Goal: Task Accomplishment & Management: Complete application form

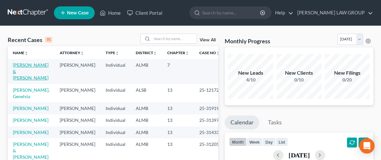
click at [31, 66] on link "[PERSON_NAME] & [PERSON_NAME]" at bounding box center [31, 71] width 36 height 18
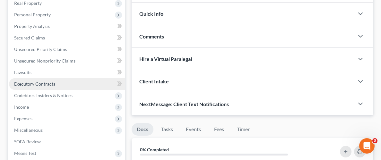
scroll to position [106, 0]
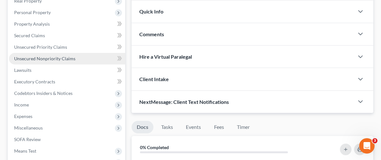
click at [52, 61] on link "Unsecured Nonpriority Claims" at bounding box center [67, 59] width 116 height 12
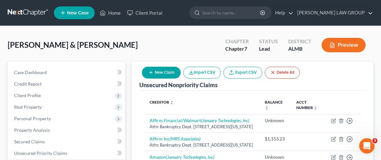
click at [154, 72] on button "New Claim" at bounding box center [161, 73] width 39 height 12
select select "2"
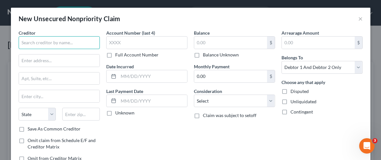
click at [59, 43] on input "text" at bounding box center [59, 42] width 81 height 13
type input "j"
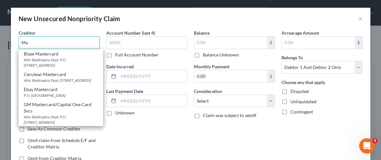
type input "M"
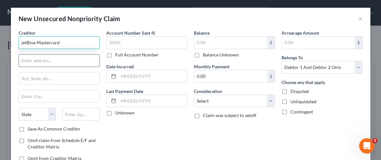
type input "jetBlue Mastercard"
click at [42, 58] on input "text" at bounding box center [59, 61] width 81 height 12
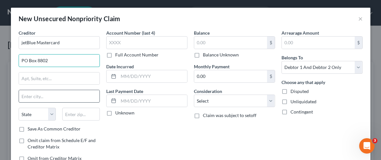
type input "PO Box 8802"
click at [30, 93] on input "text" at bounding box center [59, 96] width 81 height 12
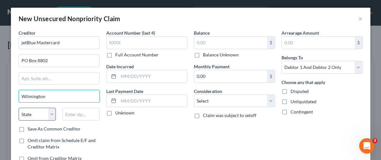
type input "Wilmington"
click at [35, 116] on select "State [US_STATE] AK AR AZ CA CO CT DE DC [GEOGRAPHIC_DATA] [GEOGRAPHIC_DATA] GU…" at bounding box center [38, 114] width 38 height 13
select select "7"
click at [19, 108] on select "State [US_STATE] AK AR AZ CA CO CT DE DC [GEOGRAPHIC_DATA] [GEOGRAPHIC_DATA] GU…" at bounding box center [38, 114] width 38 height 13
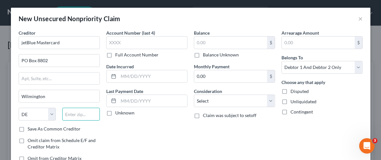
click at [83, 116] on input "text" at bounding box center [81, 114] width 38 height 13
type input "19899"
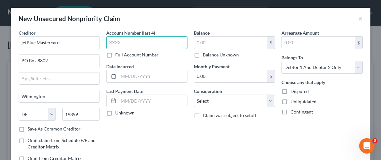
click at [131, 41] on input "text" at bounding box center [146, 42] width 81 height 13
type input "9362"
click at [290, 102] on label "Unliquidated" at bounding box center [303, 101] width 26 height 6
click at [293, 102] on input "Unliquidated" at bounding box center [295, 100] width 4 height 4
checkbox input "true"
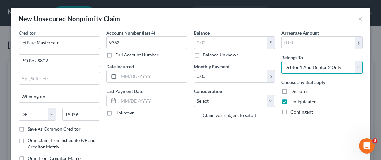
click at [310, 66] on select "Select Debtor 1 Only Debtor 2 Only Debtor 1 And Debtor 2 Only At Least One Of T…" at bounding box center [321, 67] width 81 height 13
click at [281, 61] on select "Select Debtor 1 Only Debtor 2 Only Debtor 1 And Debtor 2 Only At Least One Of T…" at bounding box center [321, 67] width 81 height 13
click at [315, 68] on select "Select Debtor 1 Only Debtor 2 Only Debtor 1 And Debtor 2 Only At Least One Of T…" at bounding box center [321, 67] width 81 height 13
select select "1"
click at [281, 61] on select "Select Debtor 1 Only Debtor 2 Only Debtor 1 And Debtor 2 Only At Least One Of T…" at bounding box center [321, 67] width 81 height 13
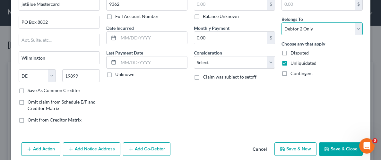
scroll to position [47, 0]
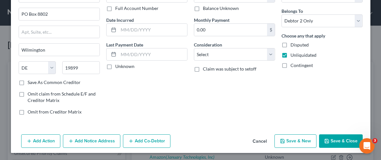
click at [338, 141] on button "Save & Close" at bounding box center [341, 140] width 44 height 13
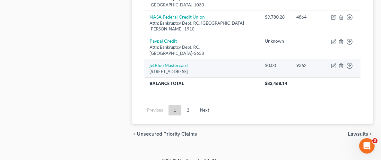
scroll to position [722, 0]
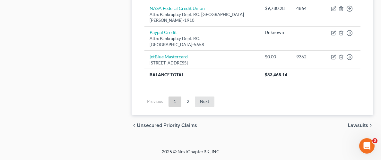
click at [203, 107] on link "Next" at bounding box center [205, 102] width 20 height 10
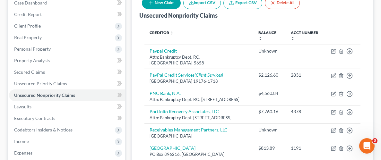
scroll to position [29, 0]
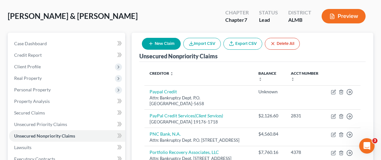
click at [158, 46] on button "New Claim" at bounding box center [161, 44] width 39 height 12
select select "2"
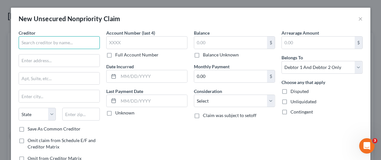
click at [56, 42] on input "text" at bounding box center [59, 42] width 81 height 13
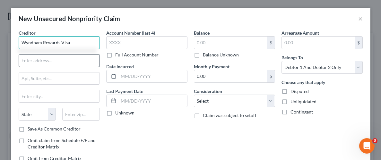
type input "Wyndham Rewards Visa"
click at [52, 62] on input "text" at bounding box center [59, 61] width 81 height 12
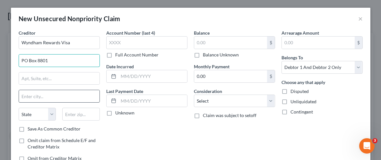
type input "PO Box 8801"
click at [56, 96] on input "text" at bounding box center [59, 96] width 81 height 12
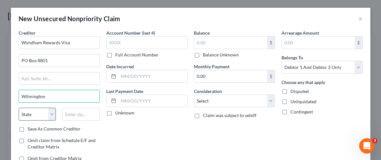
type input "Wilmington"
click at [36, 113] on select "State [US_STATE] AK AR AZ CA CO CT DE DC [GEOGRAPHIC_DATA] [GEOGRAPHIC_DATA] GU…" at bounding box center [38, 114] width 38 height 13
select select "7"
click at [19, 108] on select "State [US_STATE] AK AR AZ CA CO CT DE DC [GEOGRAPHIC_DATA] [GEOGRAPHIC_DATA] GU…" at bounding box center [38, 114] width 38 height 13
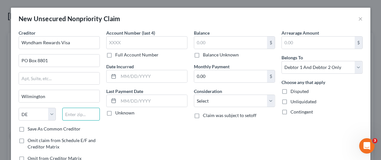
click at [80, 114] on input "text" at bounding box center [81, 114] width 38 height 13
type input "19899"
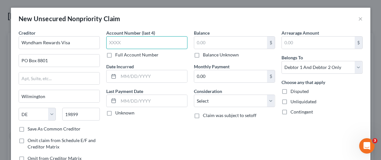
click at [142, 44] on input "text" at bounding box center [146, 42] width 81 height 13
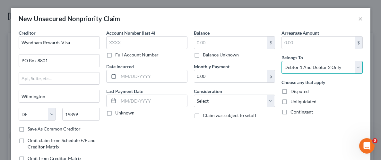
click at [308, 67] on select "Select Debtor 1 Only Debtor 2 Only Debtor 1 And Debtor 2 Only At Least One Of T…" at bounding box center [321, 67] width 81 height 13
select select "1"
click at [281, 61] on select "Select Debtor 1 Only Debtor 2 Only Debtor 1 And Debtor 2 Only At Least One Of T…" at bounding box center [321, 67] width 81 height 13
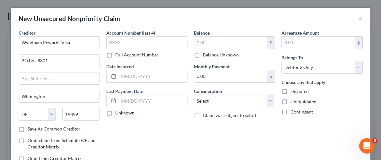
click at [290, 101] on label "Unliquidated" at bounding box center [303, 101] width 26 height 6
click at [293, 101] on input "Unliquidated" at bounding box center [295, 100] width 4 height 4
checkbox input "true"
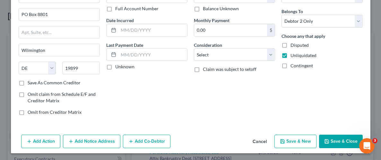
scroll to position [47, 0]
click at [344, 141] on button "Save & Close" at bounding box center [341, 140] width 44 height 13
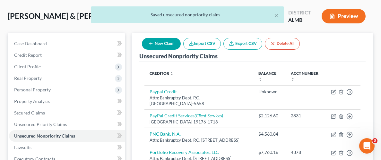
click at [152, 44] on icon "button" at bounding box center [150, 43] width 5 height 5
select select "2"
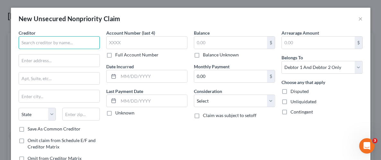
click at [43, 40] on input "text" at bounding box center [59, 42] width 81 height 13
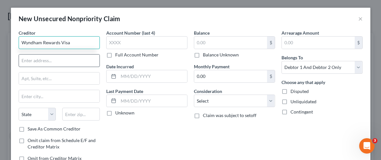
type input "Wyndham Rewards Visa"
click at [61, 61] on input "text" at bounding box center [59, 61] width 81 height 12
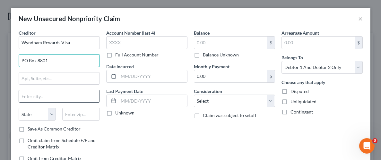
type input "PO Box 8801"
click at [50, 99] on input "text" at bounding box center [59, 96] width 81 height 12
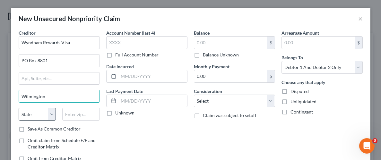
type input "Wilmington"
click at [25, 115] on select "State [US_STATE] AK AR AZ CA CO CT DE DC [GEOGRAPHIC_DATA] [GEOGRAPHIC_DATA] GU…" at bounding box center [38, 114] width 38 height 13
select select "7"
click at [19, 108] on select "State [US_STATE] AK AR AZ CA CO CT DE DC [GEOGRAPHIC_DATA] [GEOGRAPHIC_DATA] GU…" at bounding box center [38, 114] width 38 height 13
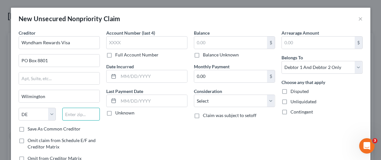
click at [80, 114] on input "text" at bounding box center [81, 114] width 38 height 13
type input "19899"
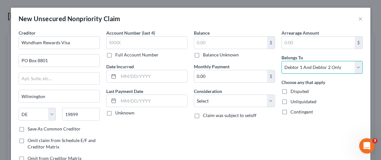
click at [296, 68] on select "Select Debtor 1 Only Debtor 2 Only Debtor 1 And Debtor 2 Only At Least One Of T…" at bounding box center [321, 67] width 81 height 13
select select "0"
click at [281, 61] on select "Select Debtor 1 Only Debtor 2 Only Debtor 1 And Debtor 2 Only At Least One Of T…" at bounding box center [321, 67] width 81 height 13
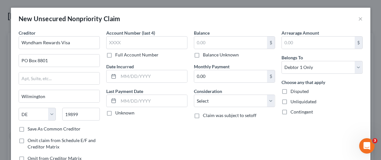
click at [290, 101] on label "Unliquidated" at bounding box center [303, 101] width 26 height 6
click at [293, 101] on input "Unliquidated" at bounding box center [295, 100] width 4 height 4
checkbox input "true"
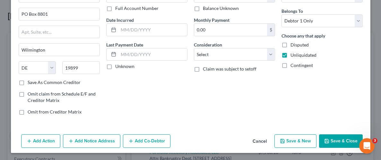
click at [345, 139] on button "Save & Close" at bounding box center [341, 140] width 44 height 13
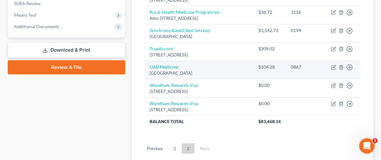
scroll to position [298, 0]
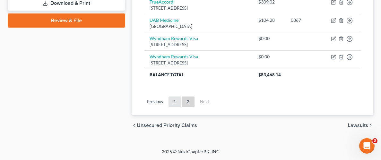
click at [176, 105] on link "1" at bounding box center [174, 102] width 13 height 10
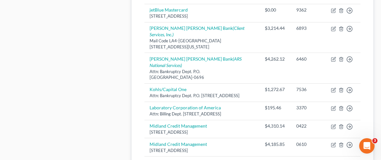
scroll to position [523, 0]
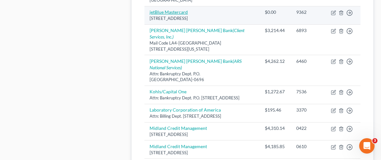
click at [181, 15] on link "jetBlue Mastercard" at bounding box center [169, 11] width 38 height 5
select select "7"
select select "1"
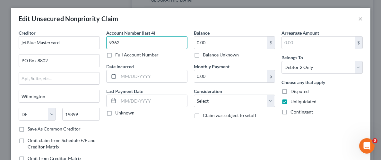
click at [124, 42] on input "9362" at bounding box center [146, 42] width 81 height 13
type input "9"
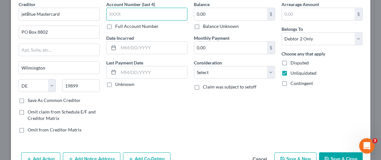
scroll to position [65, 0]
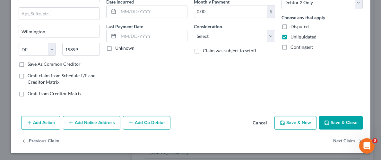
click at [339, 123] on button "Save & Close" at bounding box center [341, 122] width 44 height 13
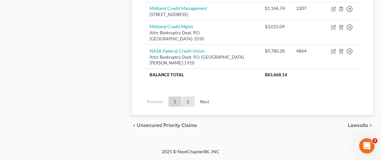
click at [189, 100] on link "2" at bounding box center [188, 102] width 13 height 10
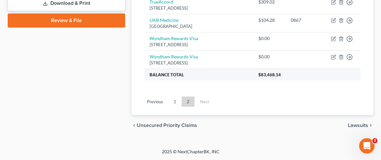
scroll to position [278, 0]
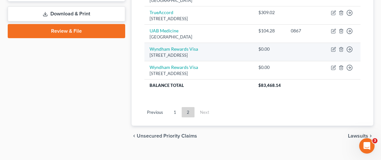
click at [184, 58] on div "[STREET_ADDRESS]" at bounding box center [199, 55] width 98 height 6
click at [174, 52] on link "Wyndham Rewards Visa" at bounding box center [174, 48] width 48 height 5
select select "7"
select select "0"
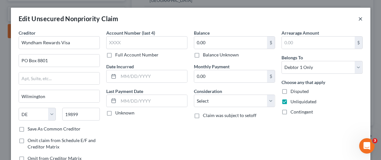
click at [362, 19] on button "×" at bounding box center [360, 19] width 4 height 8
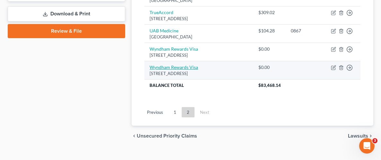
click at [170, 70] on link "Wyndham Rewards Visa" at bounding box center [174, 66] width 48 height 5
select select "7"
select select "1"
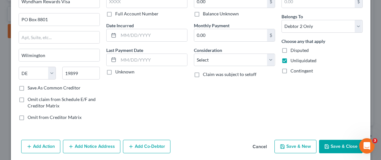
scroll to position [65, 0]
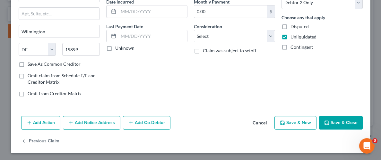
click at [330, 119] on button "Save & Close" at bounding box center [341, 122] width 44 height 13
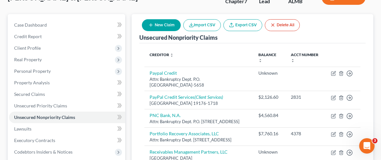
scroll to position [0, 0]
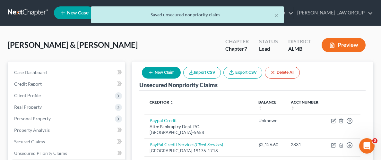
click at [158, 72] on button "New Claim" at bounding box center [161, 73] width 39 height 12
select select "2"
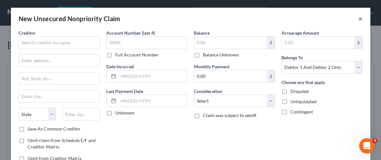
click at [359, 19] on button "×" at bounding box center [360, 19] width 4 height 8
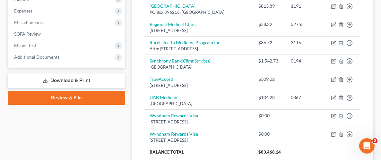
scroll to position [280, 0]
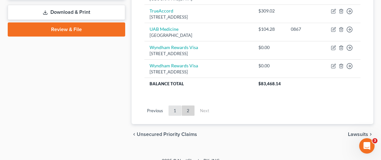
click at [175, 116] on link "1" at bounding box center [174, 111] width 13 height 10
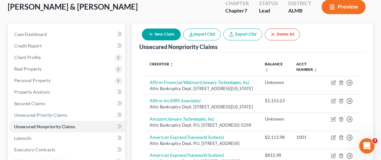
scroll to position [18, 0]
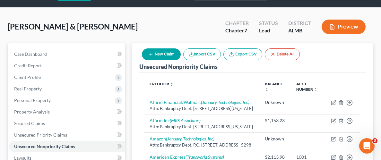
click at [154, 55] on button "New Claim" at bounding box center [161, 54] width 39 height 12
select select "2"
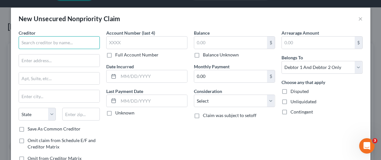
click at [42, 40] on input "text" at bounding box center [59, 42] width 81 height 13
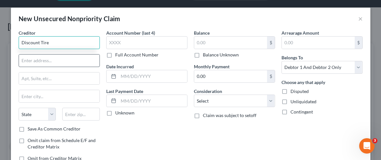
type input "Discount Tire"
click at [44, 62] on input "text" at bounding box center [59, 61] width 81 height 12
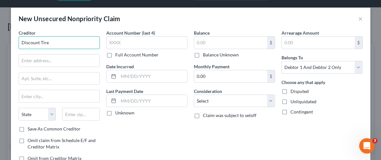
drag, startPoint x: 50, startPoint y: 41, endPoint x: 19, endPoint y: 40, distance: 31.4
click at [7, 39] on div "New Unsecured Nonpriority Claim × Creditor * Discount Tire State [US_STATE] AK …" at bounding box center [190, 80] width 381 height 160
click at [360, 17] on button "×" at bounding box center [360, 19] width 4 height 8
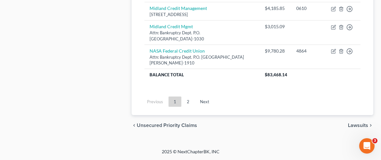
scroll to position [736, 0]
click at [187, 103] on link "2" at bounding box center [188, 102] width 13 height 10
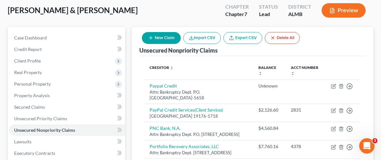
scroll to position [0, 0]
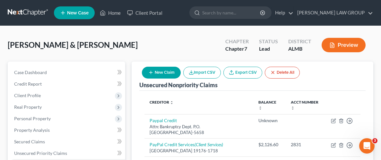
click at [155, 74] on button "New Claim" at bounding box center [161, 73] width 39 height 12
select select "2"
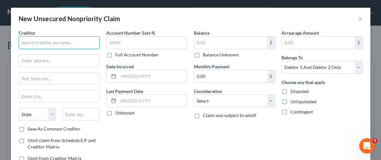
click at [61, 46] on input "text" at bounding box center [59, 42] width 81 height 13
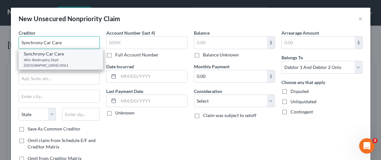
type input "Synchrony Car Care"
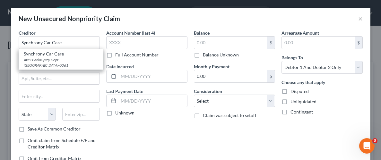
click at [57, 57] on div "Attn: Bankruptcy Dept [GEOGRAPHIC_DATA]-0061" at bounding box center [61, 62] width 74 height 11
type input "Attn: Bankruptcy Dept"
type input "PO Box 960061"
type input "Orlando"
select select "9"
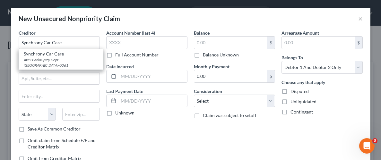
type input "32896-0061"
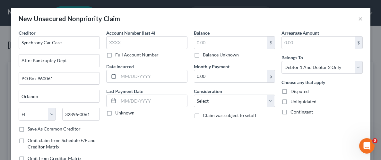
click at [290, 101] on label "Unliquidated" at bounding box center [303, 101] width 26 height 6
click at [293, 101] on input "Unliquidated" at bounding box center [295, 100] width 4 height 4
checkbox input "true"
click at [316, 65] on select "Select Debtor 1 Only Debtor 2 Only Debtor 1 And Debtor 2 Only At Least One Of T…" at bounding box center [321, 67] width 81 height 13
select select "1"
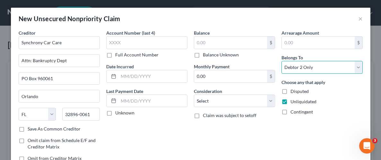
click at [281, 61] on select "Select Debtor 1 Only Debtor 2 Only Debtor 1 And Debtor 2 Only At Least One Of T…" at bounding box center [321, 67] width 81 height 13
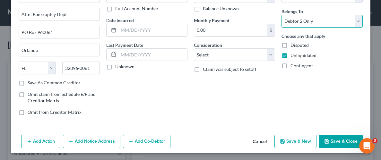
scroll to position [47, 0]
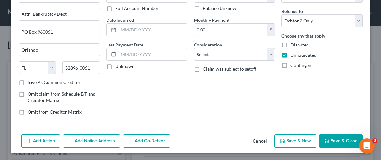
click at [333, 142] on button "Save & Close" at bounding box center [341, 140] width 44 height 13
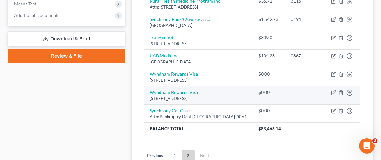
scroll to position [266, 0]
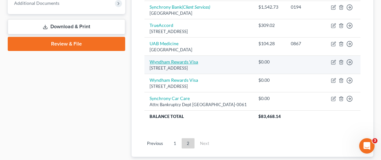
click at [180, 64] on link "Wyndham Rewards Visa" at bounding box center [174, 61] width 48 height 5
select select "7"
select select "0"
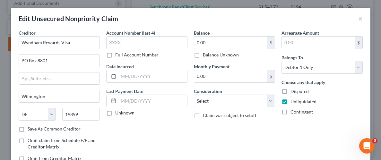
scroll to position [0, 0]
click at [360, 20] on button "×" at bounding box center [360, 19] width 4 height 8
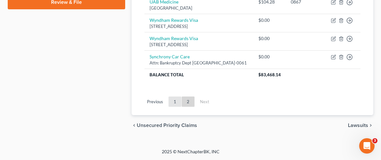
click at [174, 107] on link "1" at bounding box center [174, 102] width 13 height 10
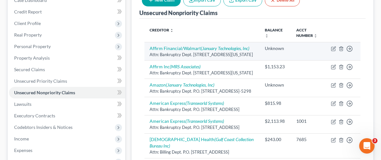
scroll to position [68, 0]
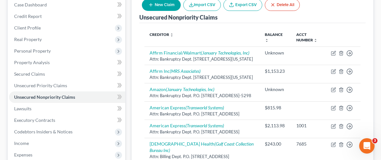
click at [154, 7] on button "New Claim" at bounding box center [161, 5] width 39 height 12
select select "2"
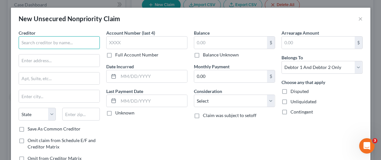
click at [62, 45] on input "text" at bounding box center [59, 42] width 81 height 13
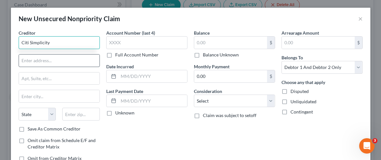
type input "Citi Simplicity"
click at [54, 62] on input "text" at bounding box center [59, 61] width 81 height 12
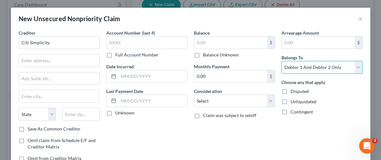
click at [360, 69] on select "Select Debtor 1 Only Debtor 2 Only Debtor 1 And Debtor 2 Only At Least One Of T…" at bounding box center [321, 67] width 81 height 13
select select "0"
click at [281, 61] on select "Select Debtor 1 Only Debtor 2 Only Debtor 1 And Debtor 2 Only At Least One Of T…" at bounding box center [321, 67] width 81 height 13
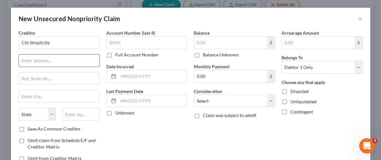
click at [38, 62] on input "text" at bounding box center [59, 61] width 81 height 12
type input "PO Box 70166"
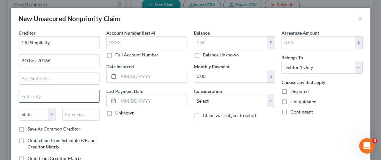
click at [40, 97] on input "text" at bounding box center [59, 96] width 81 height 12
type input "[GEOGRAPHIC_DATA]"
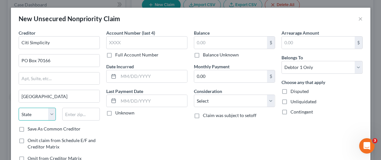
click at [32, 116] on select "State [US_STATE] AK AR AZ CA CO CT DE DC [GEOGRAPHIC_DATA] [GEOGRAPHIC_DATA] GU…" at bounding box center [38, 114] width 38 height 13
select select "39"
click at [19, 108] on select "State [US_STATE] AK AR AZ CA CO CT DE DC [GEOGRAPHIC_DATA] [GEOGRAPHIC_DATA] GU…" at bounding box center [38, 114] width 38 height 13
click at [74, 114] on input "text" at bounding box center [81, 114] width 38 height 13
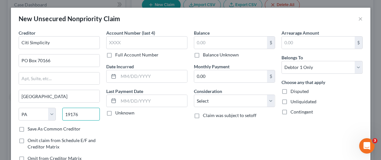
type input "19176"
click at [290, 101] on label "Unliquidated" at bounding box center [303, 101] width 26 height 6
click at [293, 101] on input "Unliquidated" at bounding box center [295, 100] width 4 height 4
checkbox input "true"
click at [203, 54] on label "Balance Unknown" at bounding box center [221, 55] width 36 height 6
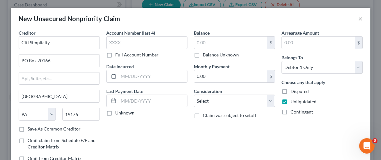
click at [205, 54] on input "Balance Unknown" at bounding box center [207, 54] width 4 height 4
checkbox input "true"
type input "0.00"
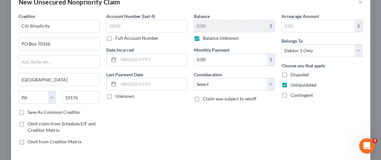
scroll to position [47, 0]
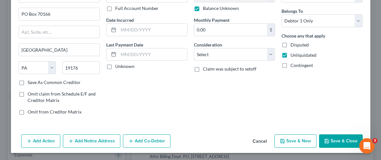
click at [345, 142] on button "Save & Close" at bounding box center [341, 140] width 44 height 13
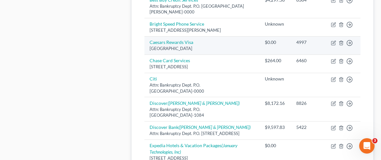
scroll to position [328, 0]
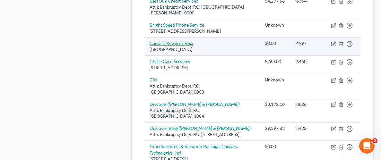
click at [174, 46] on link "Caesars Rewards Visa" at bounding box center [172, 42] width 44 height 5
select select "36"
select select "1"
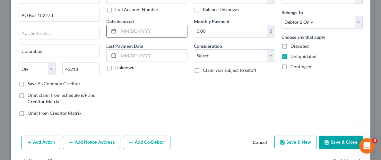
scroll to position [0, 0]
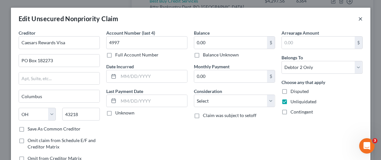
click at [361, 18] on button "×" at bounding box center [360, 19] width 4 height 8
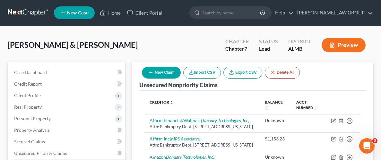
click at [156, 72] on button "New Claim" at bounding box center [161, 73] width 39 height 12
select select "2"
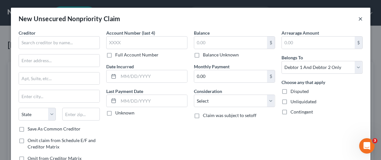
click at [360, 18] on button "×" at bounding box center [360, 19] width 4 height 8
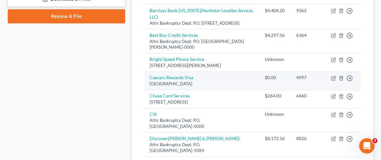
scroll to position [312, 0]
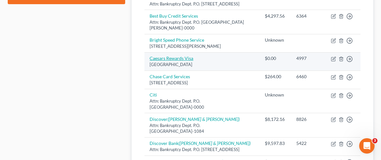
click at [177, 61] on link "Caesars Rewards Visa" at bounding box center [172, 58] width 44 height 5
select select "36"
select select "1"
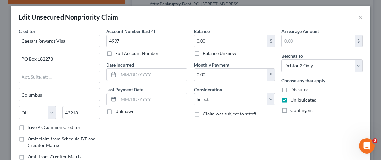
scroll to position [0, 0]
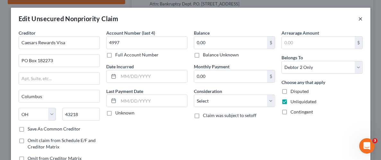
click at [360, 18] on button "×" at bounding box center [360, 19] width 4 height 8
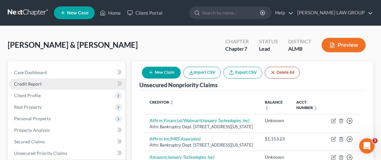
click at [38, 88] on link "Credit Report" at bounding box center [67, 84] width 116 height 12
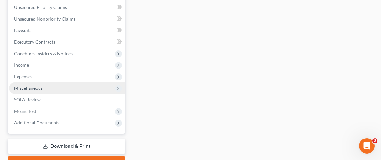
scroll to position [146, 0]
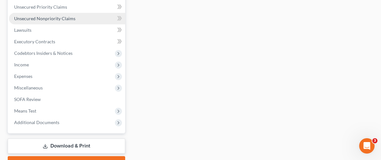
click at [54, 19] on span "Unsecured Nonpriority Claims" at bounding box center [44, 18] width 61 height 5
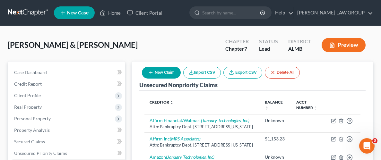
click at [155, 74] on button "New Claim" at bounding box center [161, 73] width 39 height 12
select select "2"
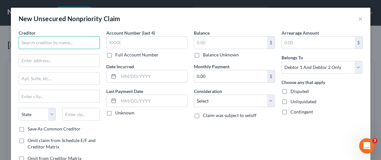
click at [49, 41] on input "text" at bounding box center [59, 42] width 81 height 13
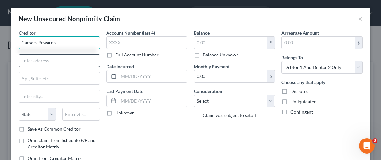
type input "Caesars Rewards"
click at [54, 62] on input "text" at bounding box center [59, 61] width 81 height 12
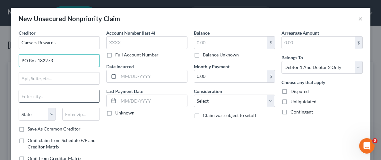
type input "PO Box 182273"
click at [58, 96] on input "text" at bounding box center [59, 96] width 81 height 12
type input "Columbus"
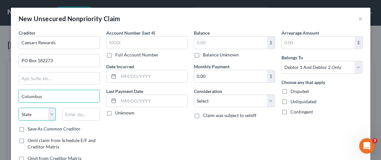
click at [36, 115] on select "State [US_STATE] AK AR AZ CA CO CT DE DC [GEOGRAPHIC_DATA] [GEOGRAPHIC_DATA] GU…" at bounding box center [38, 114] width 38 height 13
select select "36"
click at [19, 108] on select "State [US_STATE] AK AR AZ CA CO CT DE DC [GEOGRAPHIC_DATA] [GEOGRAPHIC_DATA] GU…" at bounding box center [38, 114] width 38 height 13
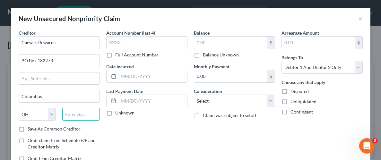
click at [75, 113] on input "text" at bounding box center [81, 114] width 38 height 13
type input "43218"
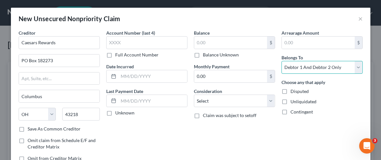
click at [322, 69] on select "Select Debtor 1 Only Debtor 2 Only Debtor 1 And Debtor 2 Only At Least One Of T…" at bounding box center [321, 67] width 81 height 13
select select "0"
click at [281, 61] on select "Select Debtor 1 Only Debtor 2 Only Debtor 1 And Debtor 2 Only At Least One Of T…" at bounding box center [321, 67] width 81 height 13
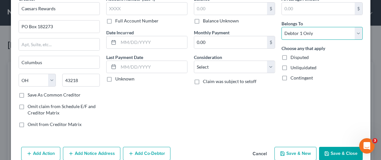
scroll to position [45, 0]
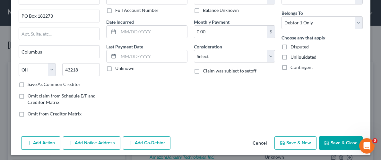
click at [290, 57] on label "Unliquidated" at bounding box center [303, 57] width 26 height 6
click at [293, 57] on input "Unliquidated" at bounding box center [295, 56] width 4 height 4
checkbox input "true"
click at [203, 11] on label "Balance Unknown" at bounding box center [221, 10] width 36 height 6
click at [205, 11] on input "Balance Unknown" at bounding box center [207, 9] width 4 height 4
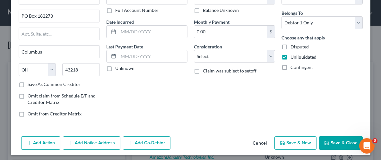
checkbox input "true"
type input "0.00"
click at [343, 141] on button "Save & Close" at bounding box center [341, 142] width 44 height 13
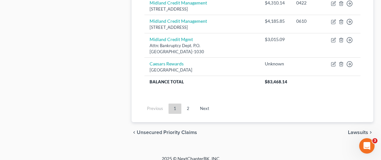
scroll to position [749, 0]
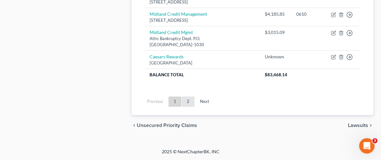
click at [187, 102] on link "2" at bounding box center [188, 102] width 13 height 10
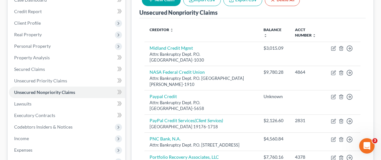
scroll to position [68, 0]
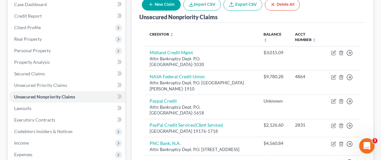
click at [158, 3] on button "New Claim" at bounding box center [161, 5] width 39 height 12
select select "2"
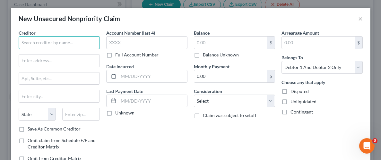
click at [69, 47] on input "text" at bounding box center [59, 42] width 81 height 13
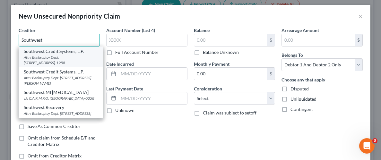
scroll to position [0, 0]
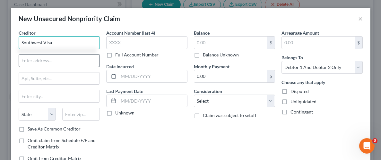
type input "Southwest Visa"
click at [39, 62] on input "text" at bounding box center [59, 61] width 81 height 12
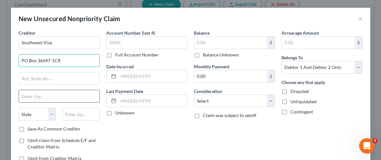
type input "PO Box 36647-1CR"
click at [40, 98] on input "text" at bounding box center [59, 96] width 81 height 12
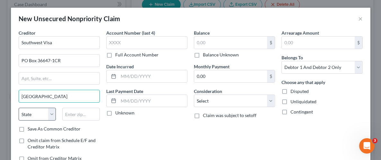
type input "[GEOGRAPHIC_DATA]"
click at [41, 113] on select "State [US_STATE] AK AR AZ CA CO CT DE DC [GEOGRAPHIC_DATA] [GEOGRAPHIC_DATA] GU…" at bounding box center [38, 114] width 38 height 13
select select "45"
click at [19, 108] on select "State [US_STATE] AK AR AZ CA CO CT DE DC [GEOGRAPHIC_DATA] [GEOGRAPHIC_DATA] GU…" at bounding box center [38, 114] width 38 height 13
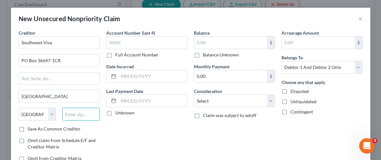
click at [83, 114] on input "text" at bounding box center [81, 114] width 38 height 13
type input "75235"
click at [203, 55] on label "Balance Unknown" at bounding box center [221, 55] width 36 height 6
click at [205, 55] on input "Balance Unknown" at bounding box center [207, 54] width 4 height 4
checkbox input "true"
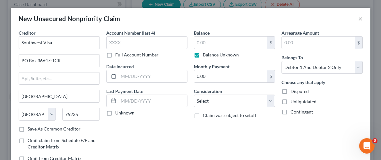
type input "0.00"
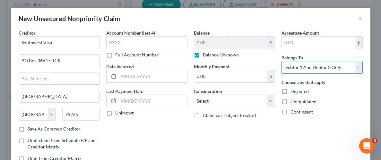
click at [316, 69] on select "Select Debtor 1 Only Debtor 2 Only Debtor 1 And Debtor 2 Only At Least One Of T…" at bounding box center [321, 67] width 81 height 13
select select "0"
click at [281, 61] on select "Select Debtor 1 Only Debtor 2 Only Debtor 1 And Debtor 2 Only At Least One Of T…" at bounding box center [321, 67] width 81 height 13
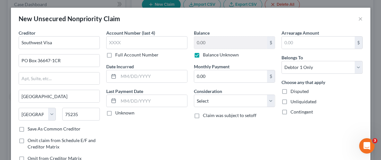
click at [290, 101] on label "Unliquidated" at bounding box center [303, 101] width 26 height 6
click at [293, 101] on input "Unliquidated" at bounding box center [295, 100] width 4 height 4
checkbox input "true"
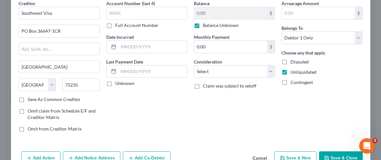
scroll to position [47, 0]
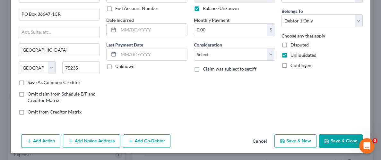
click at [339, 140] on button "Save & Close" at bounding box center [341, 140] width 44 height 13
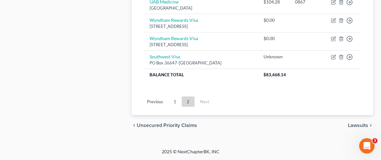
scroll to position [390, 0]
click at [174, 101] on link "1" at bounding box center [174, 102] width 13 height 10
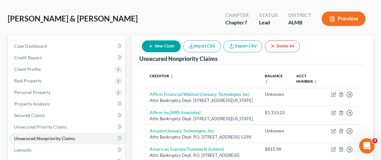
scroll to position [15, 0]
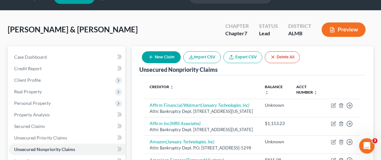
click at [156, 57] on button "New Claim" at bounding box center [161, 57] width 39 height 12
select select "2"
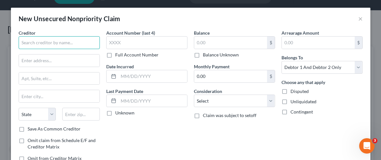
click at [58, 42] on input "text" at bounding box center [59, 42] width 81 height 13
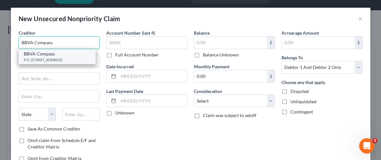
type input "BBVA Compass"
click at [45, 55] on div "BBVA Compass" at bounding box center [57, 54] width 67 height 6
type input "P.O. Box 10566"
type input "[GEOGRAPHIC_DATA]"
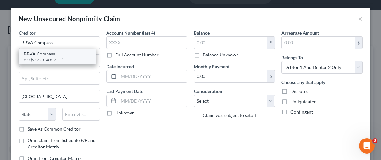
select select "0"
type input "35296"
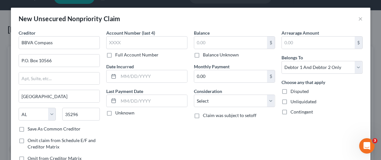
click at [203, 54] on label "Balance Unknown" at bounding box center [221, 55] width 36 height 6
click at [205, 54] on input "Balance Unknown" at bounding box center [207, 54] width 4 height 4
checkbox input "true"
type input "0.00"
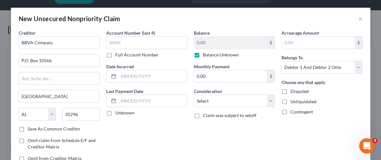
click at [290, 101] on label "Unliquidated" at bounding box center [303, 101] width 26 height 6
click at [293, 101] on input "Unliquidated" at bounding box center [295, 100] width 4 height 4
checkbox input "true"
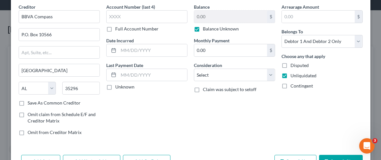
scroll to position [27, 0]
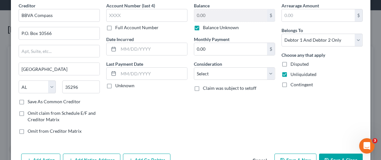
click at [339, 157] on button "Save & Close" at bounding box center [341, 160] width 44 height 13
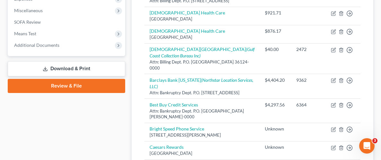
scroll to position [227, 0]
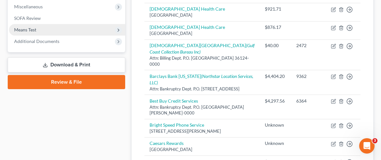
click at [58, 26] on span "Means Test" at bounding box center [67, 30] width 116 height 12
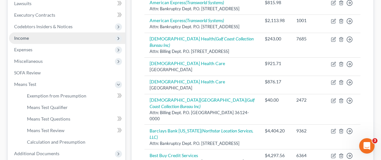
scroll to position [162, 0]
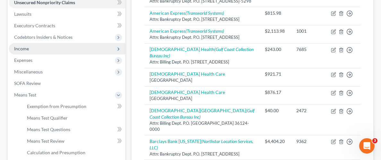
click at [57, 43] on span "Income" at bounding box center [67, 49] width 116 height 12
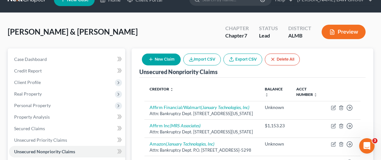
scroll to position [0, 0]
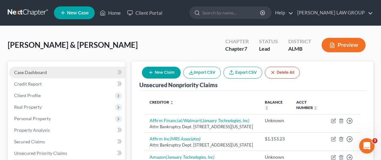
click at [28, 74] on span "Case Dashboard" at bounding box center [30, 72] width 33 height 5
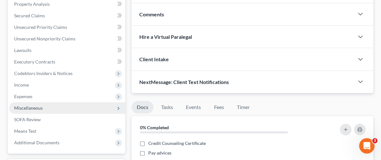
scroll to position [118, 0]
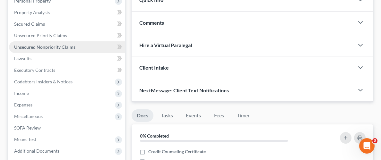
click at [40, 49] on link "Unsecured Nonpriority Claims" at bounding box center [67, 47] width 116 height 12
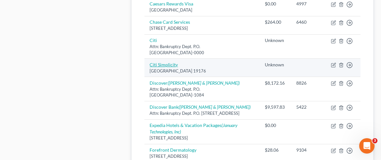
scroll to position [406, 0]
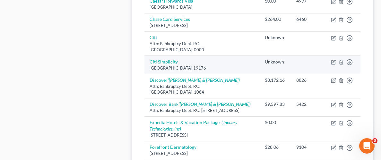
click at [167, 64] on link "Citi Simplicity" at bounding box center [164, 61] width 28 height 5
select select "39"
select select "0"
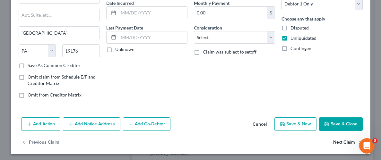
scroll to position [65, 0]
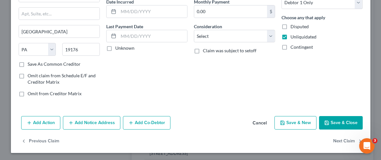
click at [338, 123] on button "Save & Close" at bounding box center [341, 122] width 44 height 13
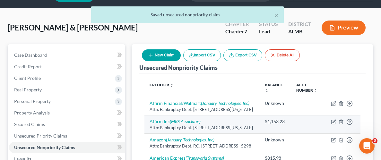
scroll to position [0, 0]
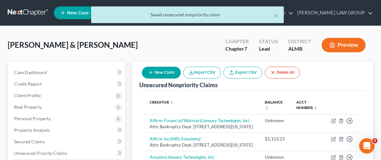
click at [157, 73] on button "New Claim" at bounding box center [161, 73] width 39 height 12
select select "2"
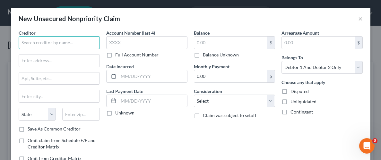
click at [49, 43] on input "text" at bounding box center [59, 42] width 81 height 13
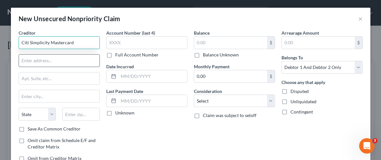
type input "Citi Simplicity Mastercard"
click at [51, 62] on input "text" at bounding box center [59, 61] width 81 height 12
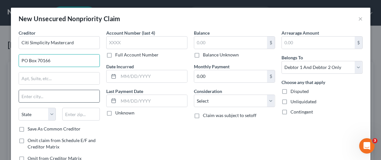
type input "PO Box 70166"
click at [32, 97] on input "text" at bounding box center [59, 96] width 81 height 12
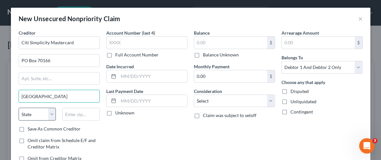
type input "[GEOGRAPHIC_DATA]"
click at [31, 114] on select "State [US_STATE] AK AR AZ CA CO CT DE DC [GEOGRAPHIC_DATA] [GEOGRAPHIC_DATA] GU…" at bounding box center [38, 114] width 38 height 13
select select "39"
click at [19, 108] on select "State [US_STATE] AK AR AZ CA CO CT DE DC [GEOGRAPHIC_DATA] [GEOGRAPHIC_DATA] GU…" at bounding box center [38, 114] width 38 height 13
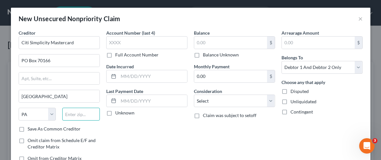
click at [67, 114] on input "text" at bounding box center [81, 114] width 38 height 13
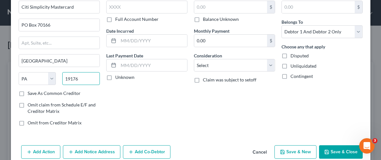
scroll to position [36, 0]
type input "19176"
click at [203, 20] on label "Balance Unknown" at bounding box center [221, 19] width 36 height 6
click at [205, 20] on input "Balance Unknown" at bounding box center [207, 18] width 4 height 4
checkbox input "true"
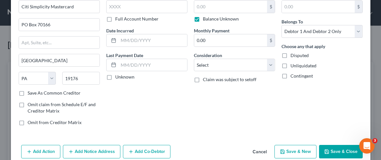
type input "0.00"
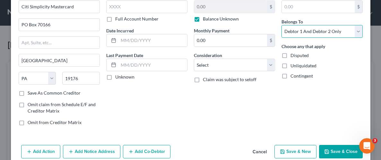
click at [308, 30] on select "Select Debtor 1 Only Debtor 2 Only Debtor 1 And Debtor 2 Only At Least One Of T…" at bounding box center [321, 31] width 81 height 13
select select "1"
click at [281, 25] on select "Select Debtor 1 Only Debtor 2 Only Debtor 1 And Debtor 2 Only At Least One Of T…" at bounding box center [321, 31] width 81 height 13
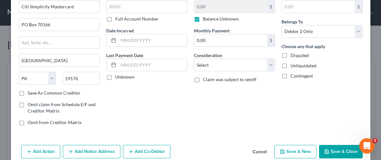
click at [290, 65] on label "Unliquidated" at bounding box center [303, 66] width 26 height 6
click at [293, 65] on input "Unliquidated" at bounding box center [295, 65] width 4 height 4
checkbox input "true"
click at [339, 152] on button "Save & Close" at bounding box center [341, 151] width 44 height 13
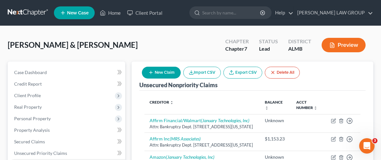
click at [158, 73] on button "New Claim" at bounding box center [161, 73] width 39 height 12
select select "2"
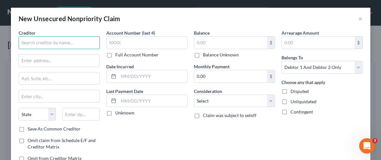
click at [62, 45] on input "text" at bounding box center [59, 42] width 81 height 13
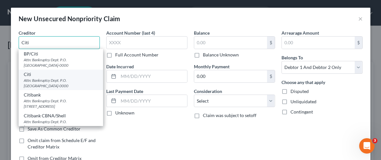
type input "Citi"
click at [53, 79] on div "Attn: Bankruptcy Dept. P.O. [GEOGRAPHIC_DATA]-0000" at bounding box center [61, 83] width 74 height 11
type input "Attn: Bankruptcy Dept."
type input "P.O. Box 6500"
type input "[GEOGRAPHIC_DATA]"
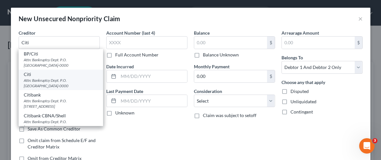
select select "43"
type input "57117-0000"
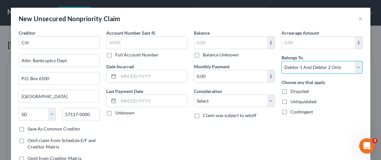
click at [312, 68] on select "Select Debtor 1 Only Debtor 2 Only Debtor 1 And Debtor 2 Only At Least One Of T…" at bounding box center [321, 67] width 81 height 13
select select "1"
click at [281, 61] on select "Select Debtor 1 Only Debtor 2 Only Debtor 1 And Debtor 2 Only At Least One Of T…" at bounding box center [321, 67] width 81 height 13
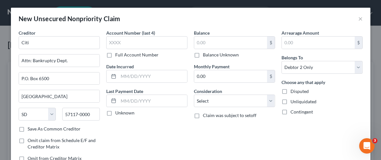
click at [290, 101] on label "Unliquidated" at bounding box center [303, 101] width 26 height 6
click at [293, 101] on input "Unliquidated" at bounding box center [295, 100] width 4 height 4
checkbox input "true"
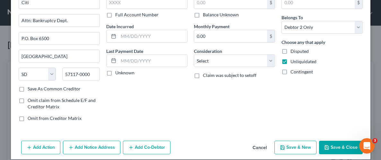
scroll to position [47, 0]
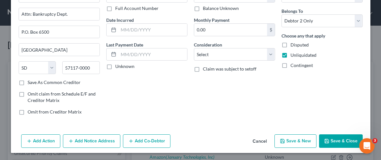
click at [338, 141] on button "Save & Close" at bounding box center [341, 140] width 44 height 13
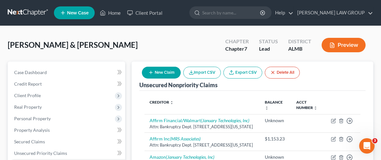
click at [158, 71] on button "New Claim" at bounding box center [161, 73] width 39 height 12
select select "2"
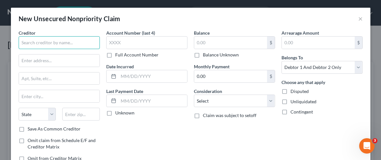
click at [64, 42] on input "text" at bounding box center [59, 42] width 81 height 13
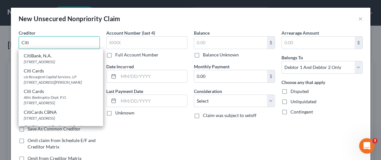
scroll to position [89, 0]
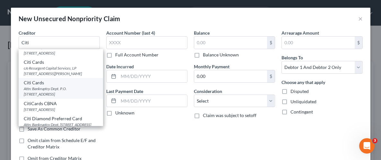
click at [47, 96] on div "Attn: Bankruptcy Dept. P.O. [STREET_ADDRESS]" at bounding box center [61, 91] width 74 height 11
type input "Citi Cards"
type input "Attn: Bankruptcy Dept."
type input "P.O. Box 6241"
type input "[GEOGRAPHIC_DATA]"
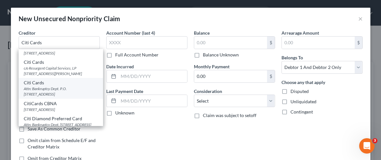
select select "43"
type input "57117-0000"
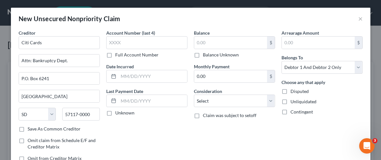
scroll to position [0, 0]
click at [203, 55] on label "Balance Unknown" at bounding box center [221, 55] width 36 height 6
click at [205, 55] on input "Balance Unknown" at bounding box center [207, 54] width 4 height 4
checkbox input "true"
type input "0.00"
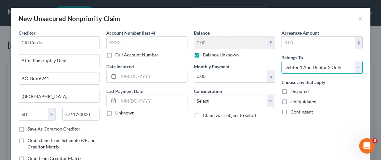
drag, startPoint x: 292, startPoint y: 67, endPoint x: 295, endPoint y: 73, distance: 6.3
click at [292, 67] on select "Select Debtor 1 Only Debtor 2 Only Debtor 1 And Debtor 2 Only At Least One Of T…" at bounding box center [321, 67] width 81 height 13
select select "1"
click at [281, 61] on select "Select Debtor 1 Only Debtor 2 Only Debtor 1 And Debtor 2 Only At Least One Of T…" at bounding box center [321, 67] width 81 height 13
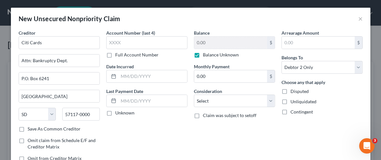
click at [290, 102] on label "Unliquidated" at bounding box center [303, 101] width 26 height 6
click at [293, 102] on input "Unliquidated" at bounding box center [295, 100] width 4 height 4
checkbox input "true"
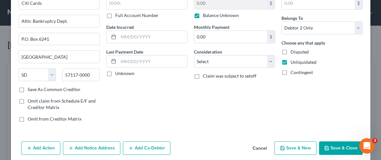
scroll to position [47, 0]
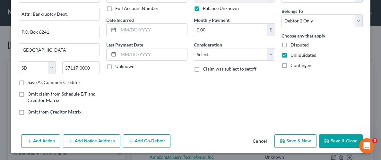
click at [338, 141] on button "Save & Close" at bounding box center [341, 140] width 44 height 13
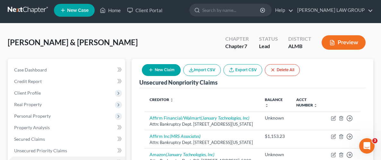
scroll to position [0, 0]
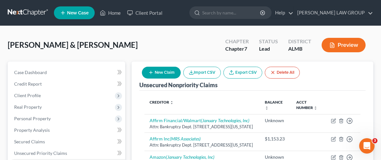
click at [151, 70] on icon "button" at bounding box center [150, 72] width 5 height 5
select select "2"
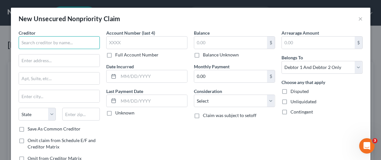
click at [51, 45] on input "text" at bounding box center [59, 42] width 81 height 13
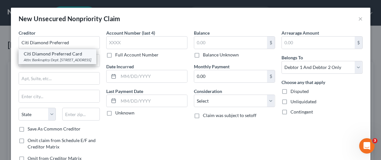
click at [48, 55] on div "Citi Diamond Preferred Card" at bounding box center [57, 54] width 67 height 6
type input "Citi Diamond Preferred Card"
type input "Attn: Bankruptcy Dept."
type input "PO Box 6004"
type input "[GEOGRAPHIC_DATA]"
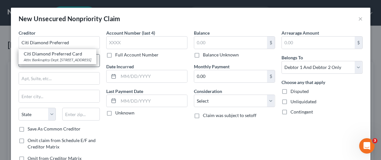
select select "43"
type input "57117-6004"
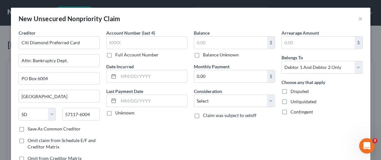
click at [203, 55] on label "Balance Unknown" at bounding box center [221, 55] width 36 height 6
click at [205, 55] on input "Balance Unknown" at bounding box center [207, 54] width 4 height 4
checkbox input "true"
type input "0.00"
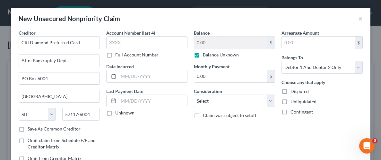
click at [290, 102] on label "Unliquidated" at bounding box center [303, 101] width 26 height 6
click at [293, 102] on input "Unliquidated" at bounding box center [295, 100] width 4 height 4
checkbox input "true"
click at [311, 65] on select "Select Debtor 1 Only Debtor 2 Only Debtor 1 And Debtor 2 Only At Least One Of T…" at bounding box center [321, 67] width 81 height 13
select select "1"
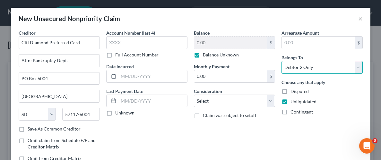
click at [281, 61] on select "Select Debtor 1 Only Debtor 2 Only Debtor 1 And Debtor 2 Only At Least One Of T…" at bounding box center [321, 67] width 81 height 13
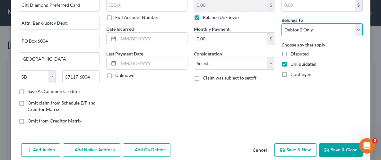
scroll to position [47, 0]
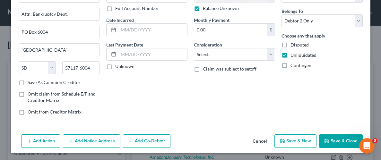
click at [337, 140] on button "Save & Close" at bounding box center [341, 140] width 44 height 13
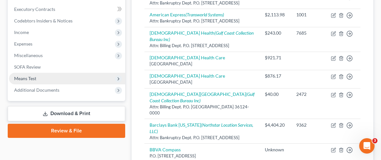
scroll to position [33, 0]
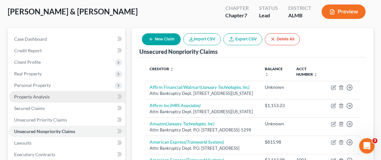
click at [24, 100] on link "Property Analysis" at bounding box center [67, 97] width 116 height 12
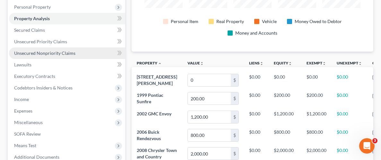
scroll to position [108, 0]
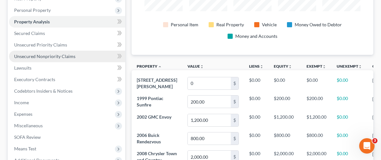
click at [45, 55] on span "Unsecured Nonpriority Claims" at bounding box center [44, 56] width 61 height 5
